Goal: Information Seeking & Learning: Learn about a topic

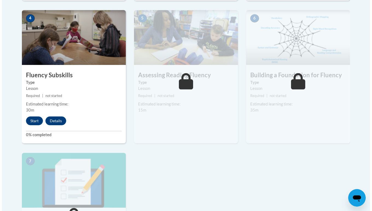
scroll to position [325, 0]
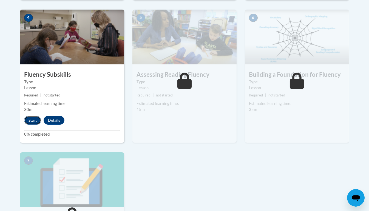
click at [33, 120] on button "Start" at bounding box center [32, 120] width 17 height 9
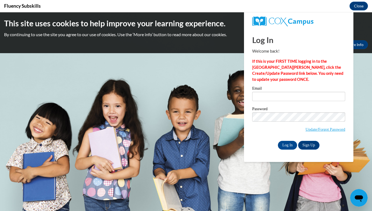
scroll to position [0, 0]
type input "aveln05@uwgb.edu"
click at [288, 145] on input "Log In" at bounding box center [287, 145] width 19 height 9
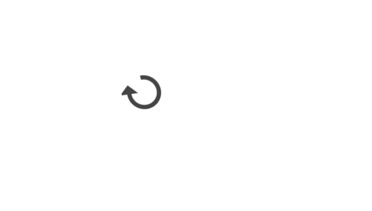
scroll to position [325, 0]
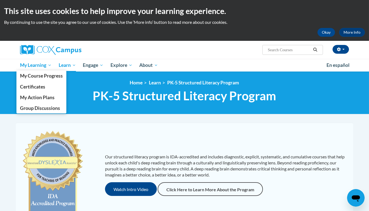
click at [33, 64] on span "My Learning" at bounding box center [35, 65] width 31 height 7
click at [35, 76] on span "My Course Progress" at bounding box center [41, 76] width 43 height 6
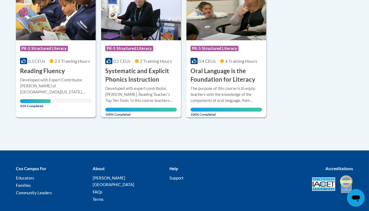
scroll to position [137, 0]
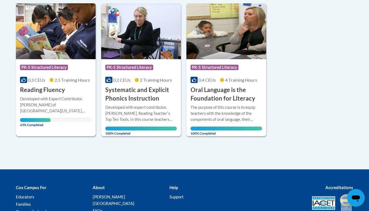
click at [58, 71] on span "PK-5 Structured Literacy" at bounding box center [44, 68] width 49 height 7
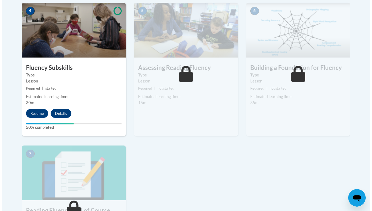
scroll to position [337, 0]
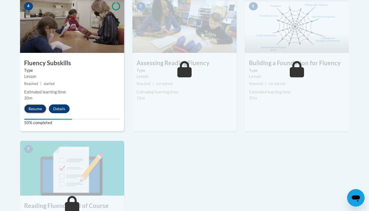
click at [31, 106] on button "Resume" at bounding box center [35, 108] width 22 height 9
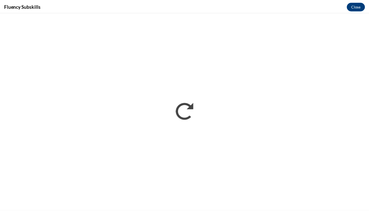
scroll to position [0, 0]
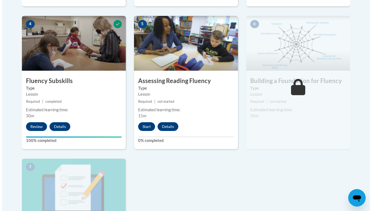
scroll to position [318, 0]
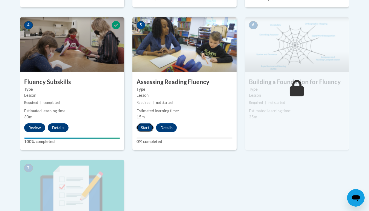
click at [146, 130] on button "Start" at bounding box center [144, 127] width 17 height 9
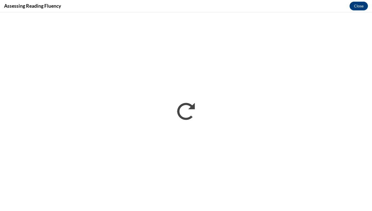
scroll to position [0, 0]
